Goal: Information Seeking & Learning: Learn about a topic

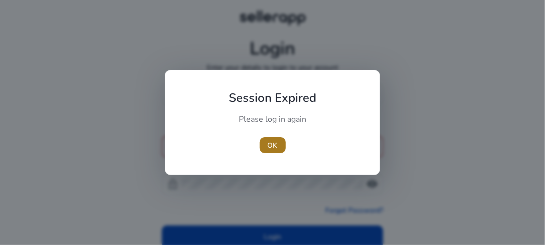
click at [266, 142] on span "button" at bounding box center [273, 145] width 26 height 24
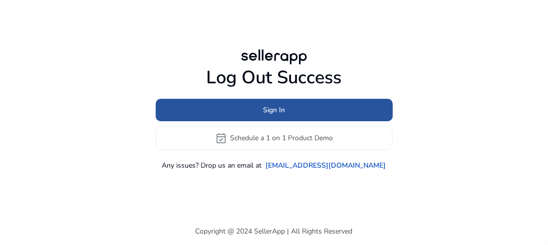
click at [267, 111] on span "Sign In" at bounding box center [274, 110] width 22 height 10
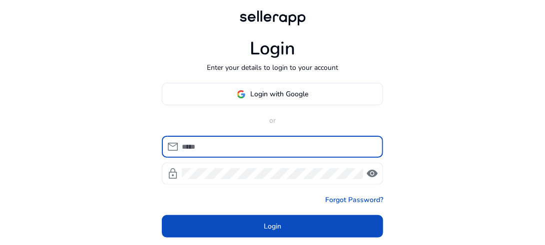
click at [240, 147] on input at bounding box center [278, 146] width 193 height 11
type input "**********"
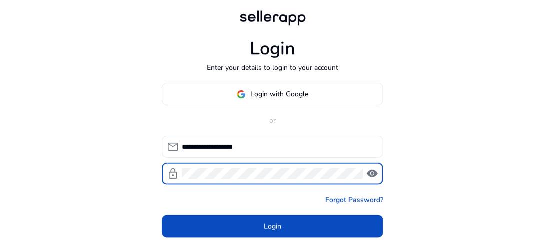
click button "Login" at bounding box center [272, 226] width 221 height 22
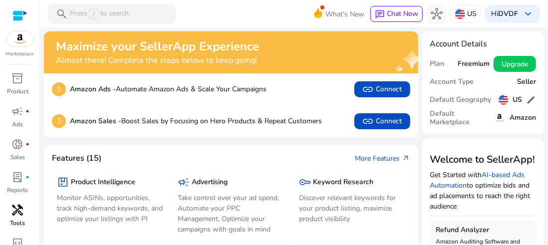
click at [15, 206] on span "handyman" at bounding box center [18, 210] width 12 height 12
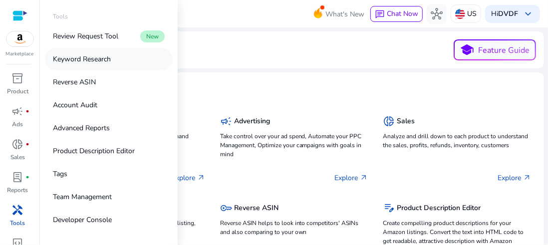
click at [113, 61] on link "Keyword Research" at bounding box center [109, 59] width 128 height 22
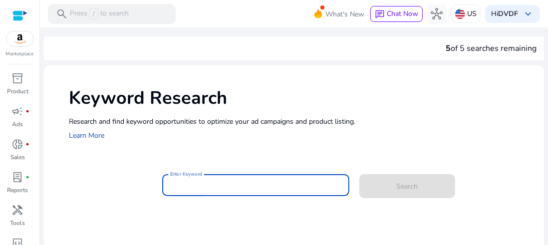
click at [204, 187] on input "Enter Keyword" at bounding box center [255, 185] width 171 height 11
paste input "**********"
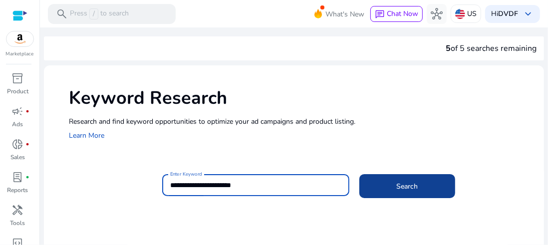
type input "**********"
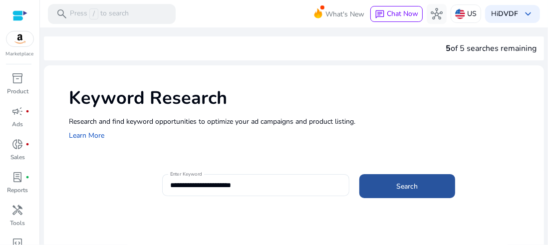
click at [424, 190] on span at bounding box center [407, 186] width 96 height 24
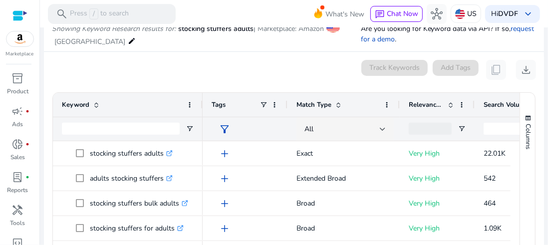
scroll to position [169, 0]
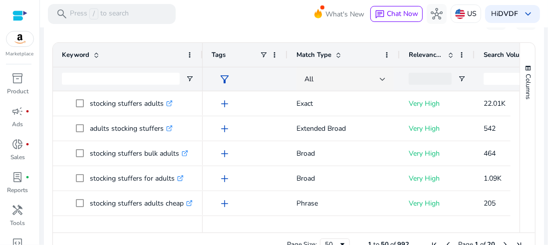
click at [346, 229] on div at bounding box center [357, 228] width 308 height 9
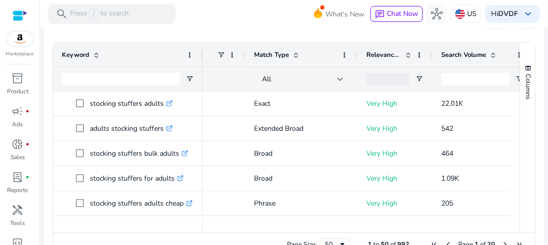
scroll to position [0, 49]
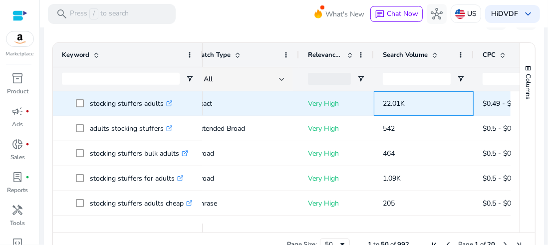
click at [380, 108] on div "22.01K" at bounding box center [424, 103] width 100 height 24
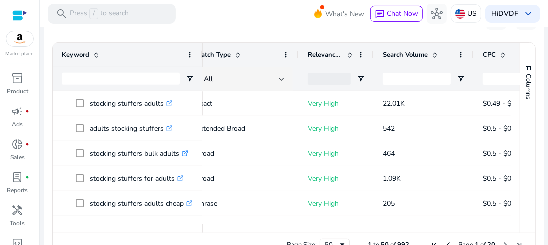
drag, startPoint x: 305, startPoint y: 233, endPoint x: 285, endPoint y: 230, distance: 21.2
click at [285, 233] on div "Page Size: 50 1 to 50 of 992 Page 1 of 20" at bounding box center [294, 245] width 482 height 24
